Goal: Task Accomplishment & Management: Complete application form

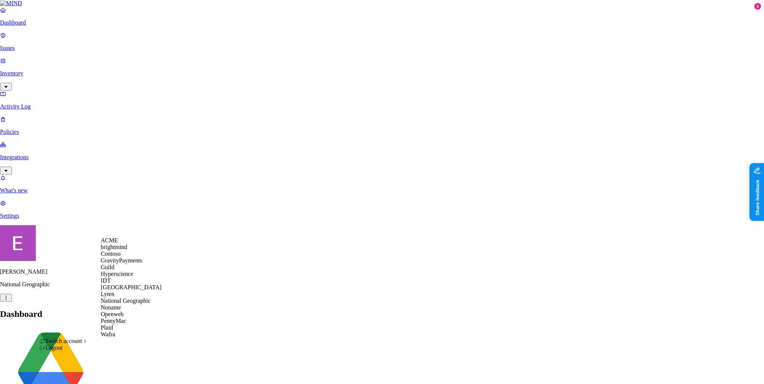
click at [118, 243] on span "ACME" at bounding box center [109, 240] width 17 height 6
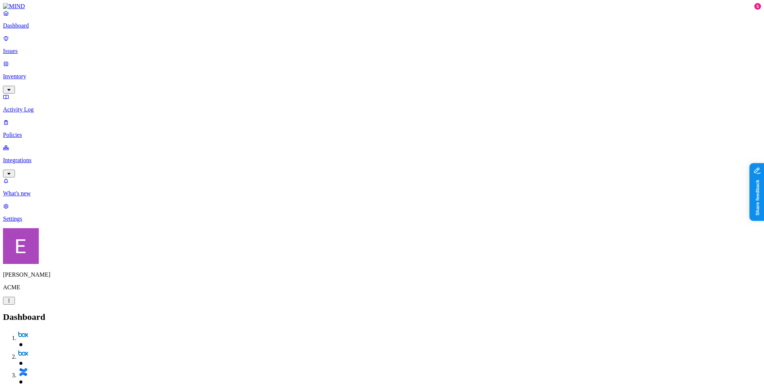
click at [43, 132] on p "Policies" at bounding box center [382, 135] width 758 height 7
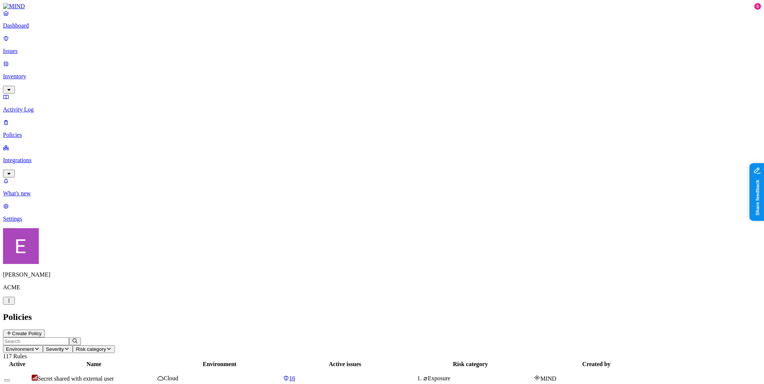
click at [38, 29] on p "Dashboard" at bounding box center [382, 25] width 758 height 7
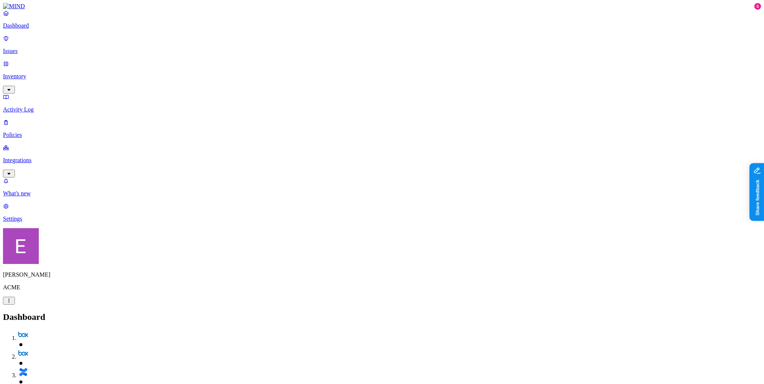
click at [37, 132] on p "Policies" at bounding box center [382, 135] width 758 height 7
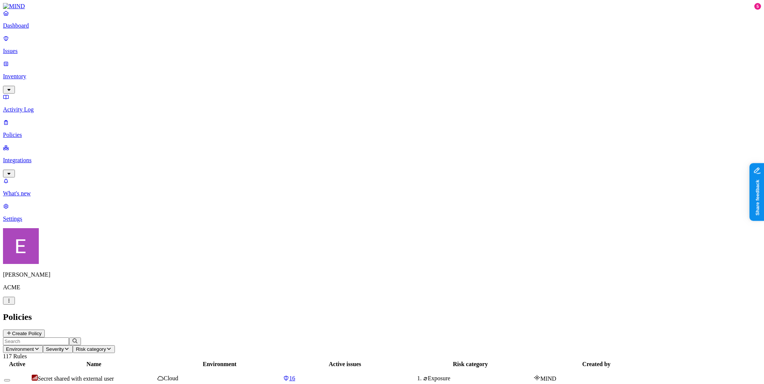
click at [45, 330] on button "Create Policy" at bounding box center [24, 334] width 42 height 8
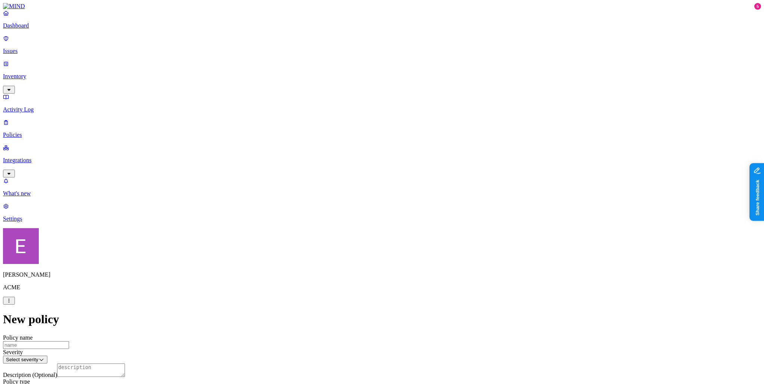
click at [125, 364] on textarea "Description (Optional)" at bounding box center [91, 370] width 68 height 13
type textarea "I want to block any PCI"
click at [336, 200] on label "Classification" at bounding box center [345, 197] width 33 height 6
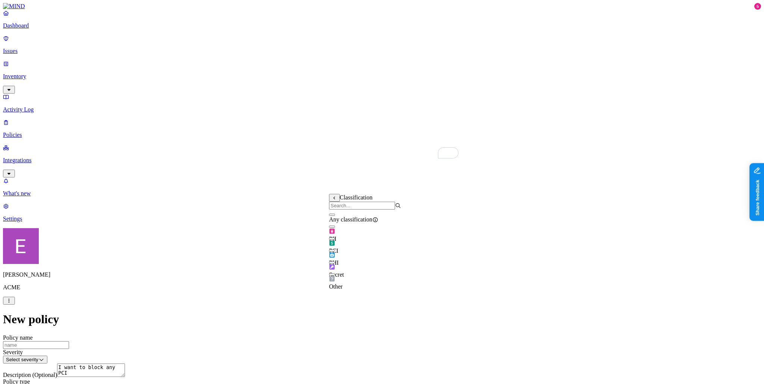
click at [336, 257] on div "PHI" at bounding box center [365, 256] width 72 height 21
click at [387, 212] on label "AND" at bounding box center [385, 209] width 13 height 6
click at [395, 220] on label "Data type" at bounding box center [390, 217] width 23 height 6
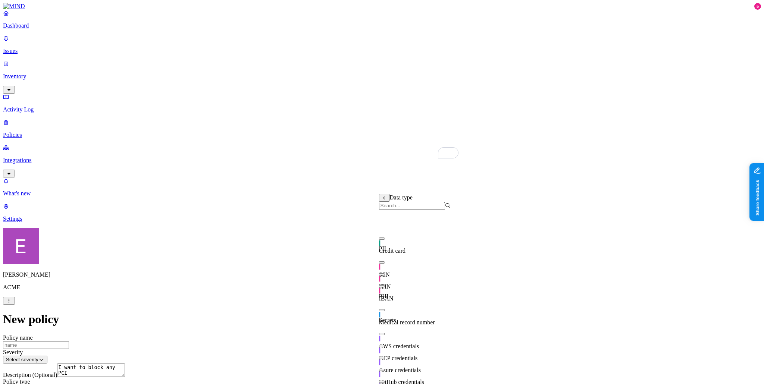
scroll to position [49, 0]
click at [401, 320] on span "Medical record number" at bounding box center [407, 323] width 56 height 6
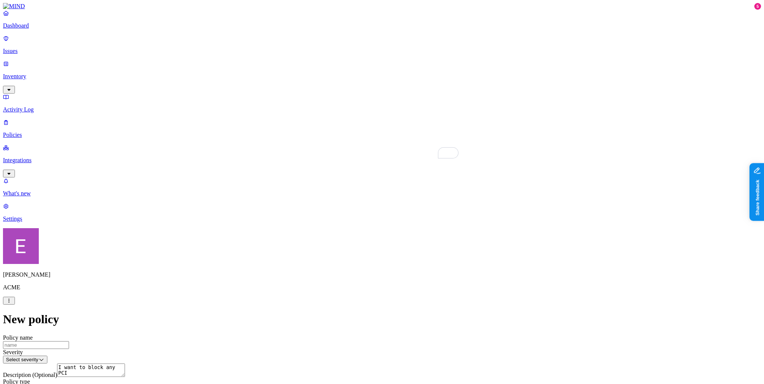
click at [353, 243] on label "Web Category" at bounding box center [353, 243] width 22 height 13
click at [346, 302] on div "Cloud storage" at bounding box center [378, 299] width 72 height 20
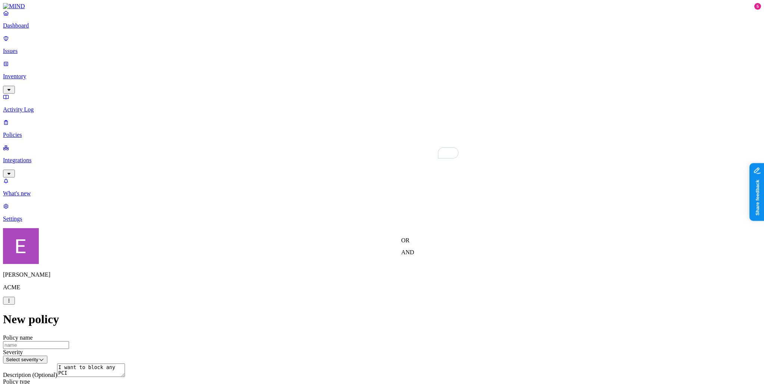
click at [414, 253] on label "AND" at bounding box center [408, 252] width 13 height 6
click at [414, 253] on label "Web Category" at bounding box center [413, 251] width 22 height 13
click at [360, 302] on label "Account type" at bounding box center [352, 299] width 20 height 13
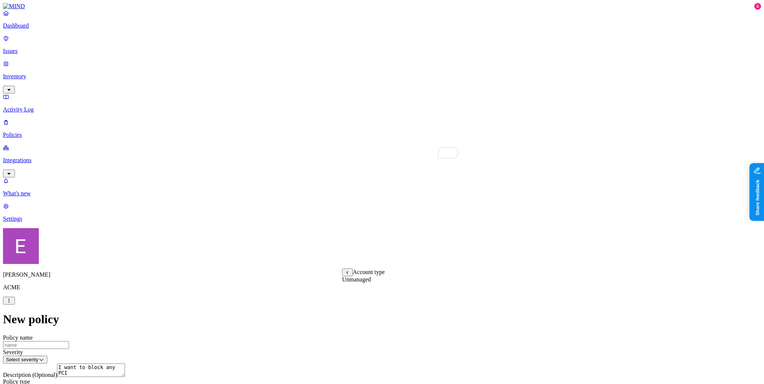
click at [364, 283] on label "Unmanaged" at bounding box center [356, 280] width 29 height 6
click at [350, 317] on label "Users" at bounding box center [343, 315] width 13 height 6
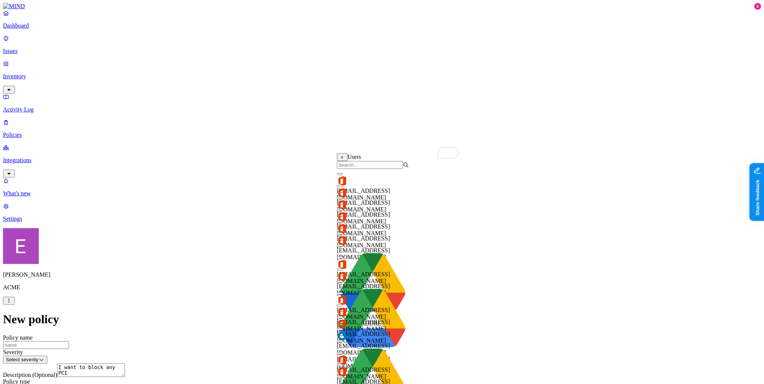
scroll to position [45, 0]
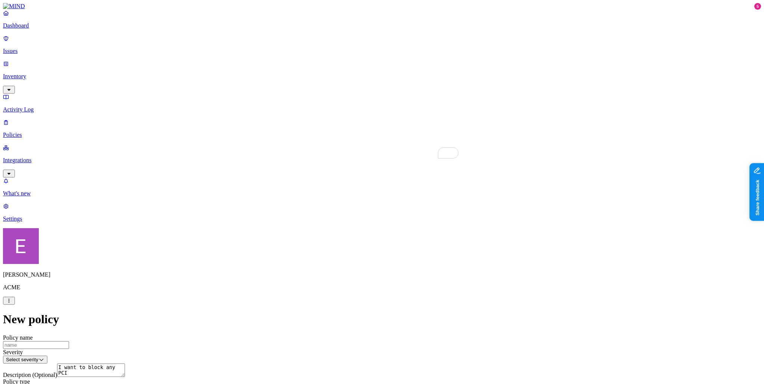
scroll to position [307, 0]
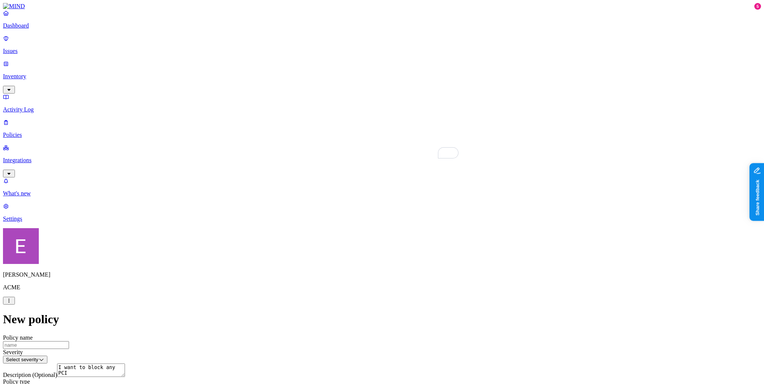
click at [29, 48] on p "Issues" at bounding box center [382, 51] width 758 height 7
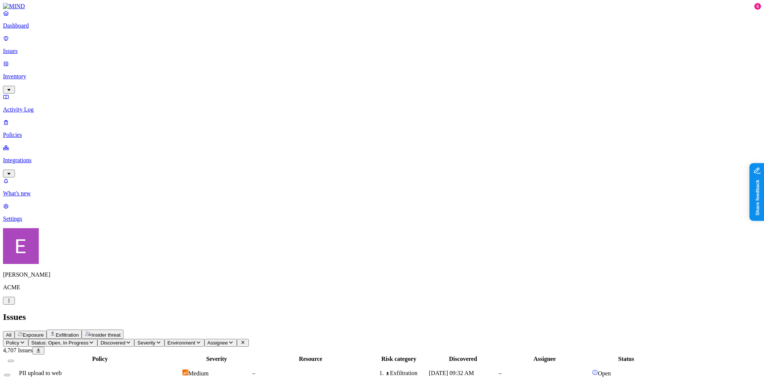
scroll to position [11, 0]
click at [44, 333] on span "Exposure" at bounding box center [33, 336] width 21 height 6
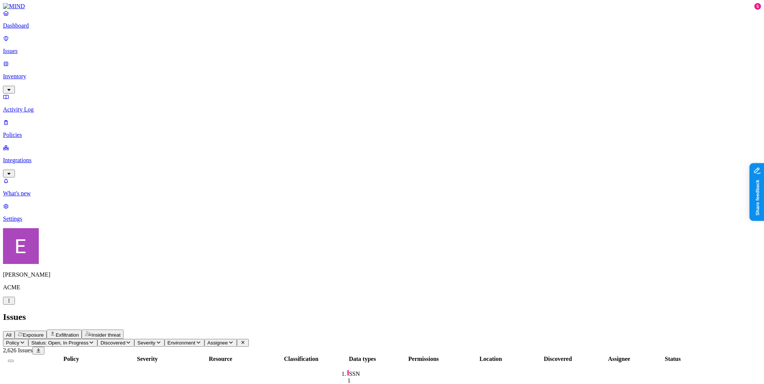
click at [79, 331] on div "Exfiltration" at bounding box center [64, 334] width 29 height 7
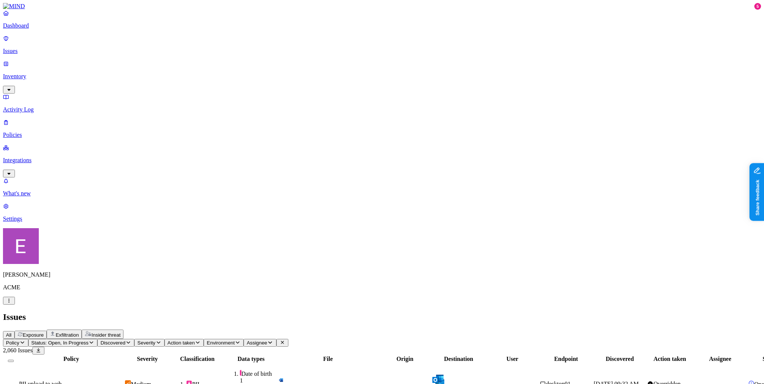
click at [121, 333] on span "Insider threat" at bounding box center [105, 336] width 29 height 6
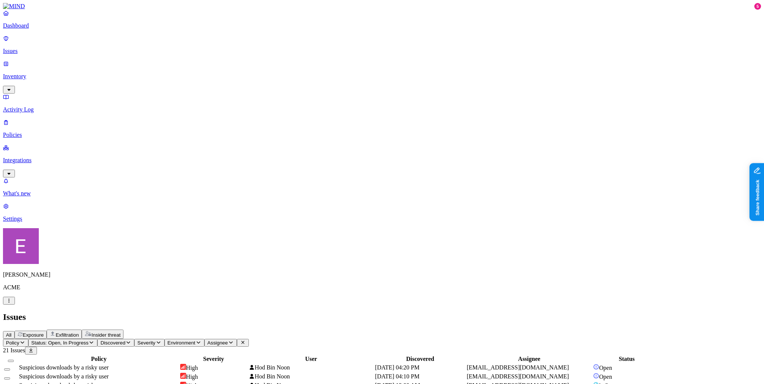
click at [27, 60] on link "Inventory" at bounding box center [382, 76] width 758 height 32
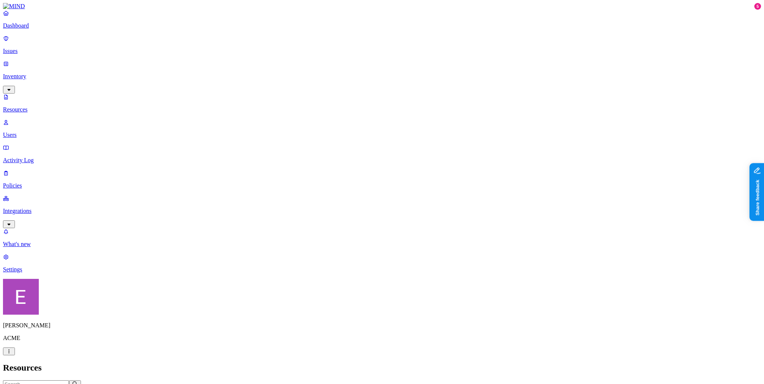
click at [40, 132] on p "Users" at bounding box center [382, 135] width 758 height 7
click at [34, 106] on p "Resources" at bounding box center [382, 109] width 758 height 7
click at [25, 119] on link "Users" at bounding box center [382, 128] width 758 height 19
